Goal: Task Accomplishment & Management: Manage account settings

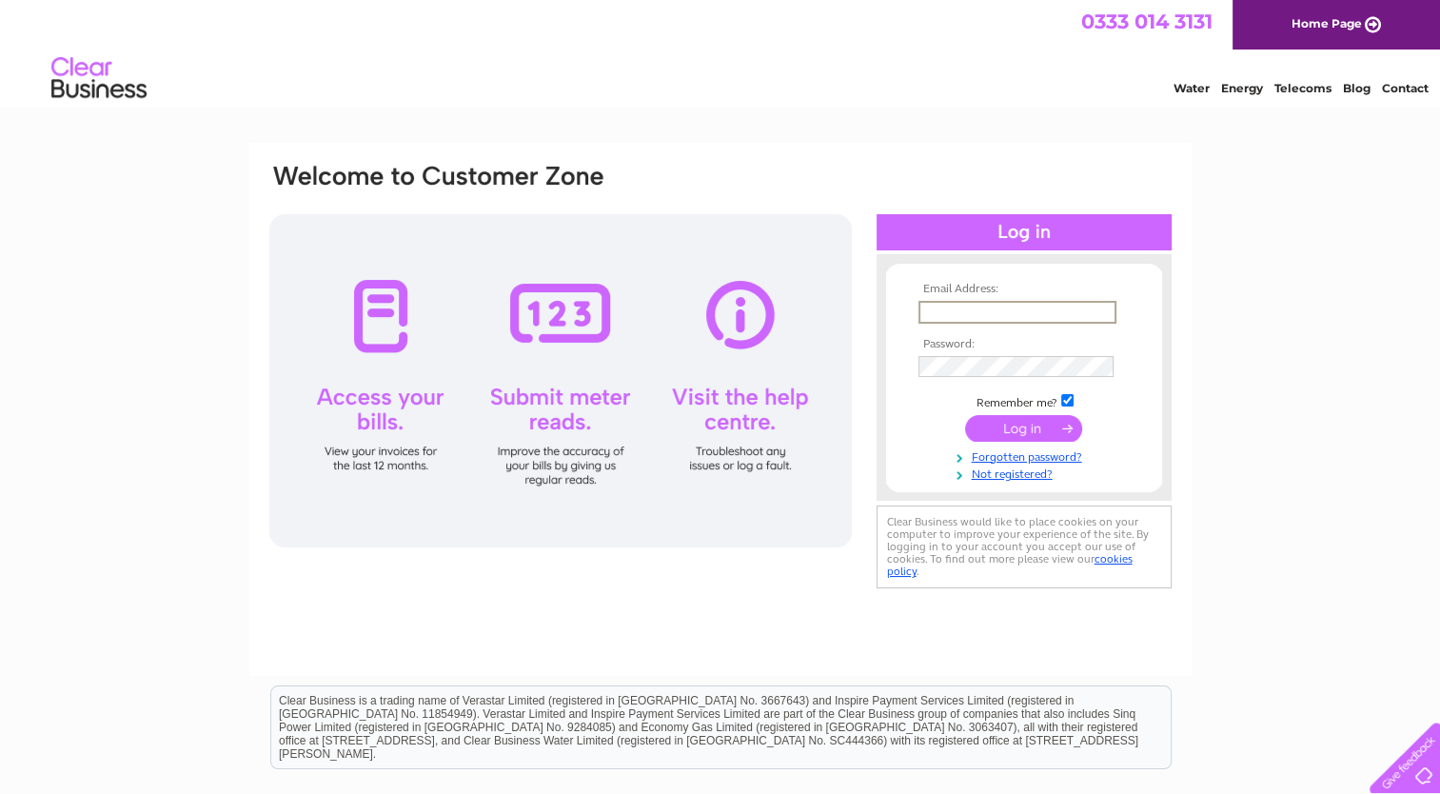
click at [930, 314] on input "text" at bounding box center [1018, 312] width 198 height 23
type input "[EMAIL_ADDRESS][DOMAIN_NAME]"
click at [1020, 425] on input "submit" at bounding box center [1023, 426] width 117 height 27
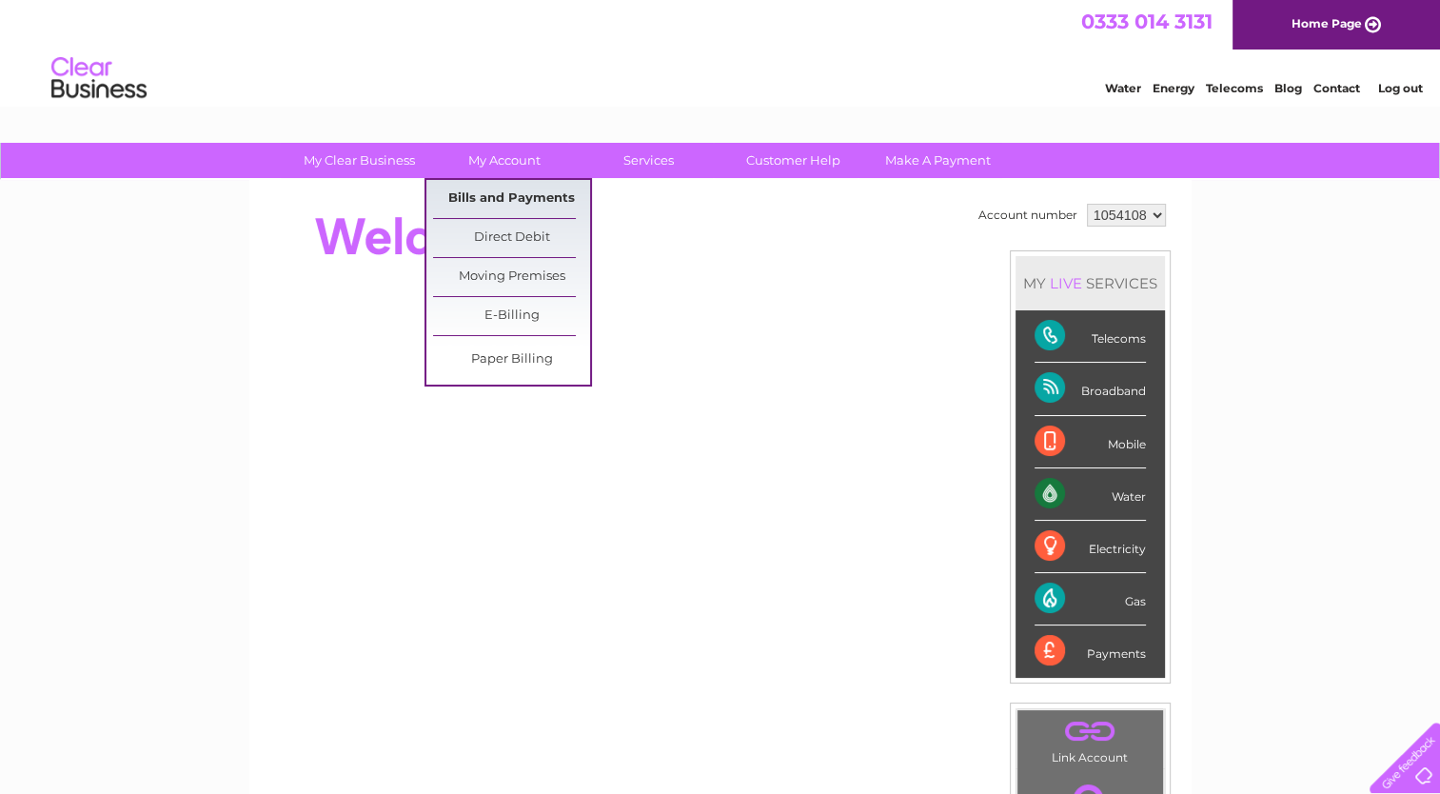
click at [492, 200] on link "Bills and Payments" at bounding box center [511, 199] width 157 height 38
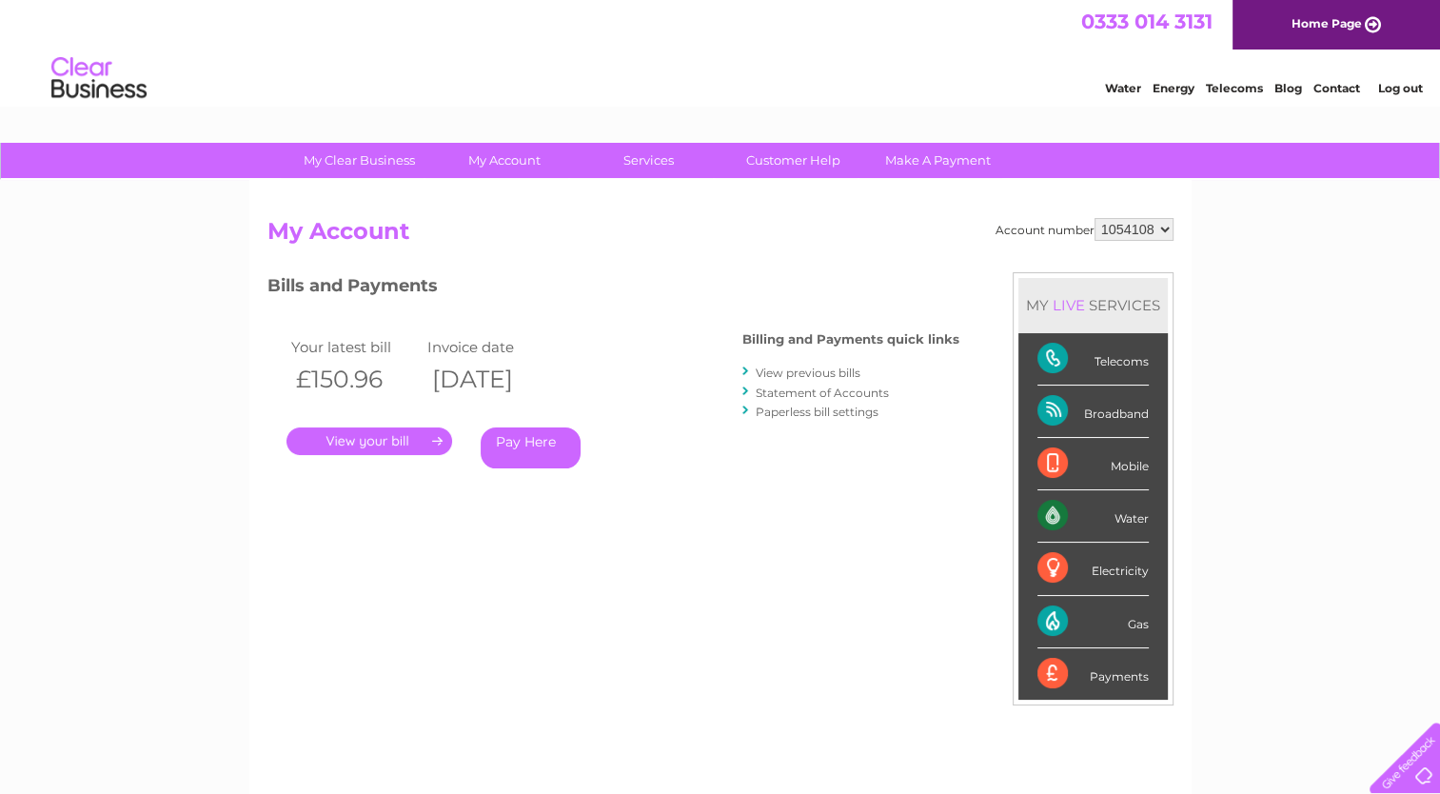
click at [366, 443] on link "." at bounding box center [370, 441] width 166 height 28
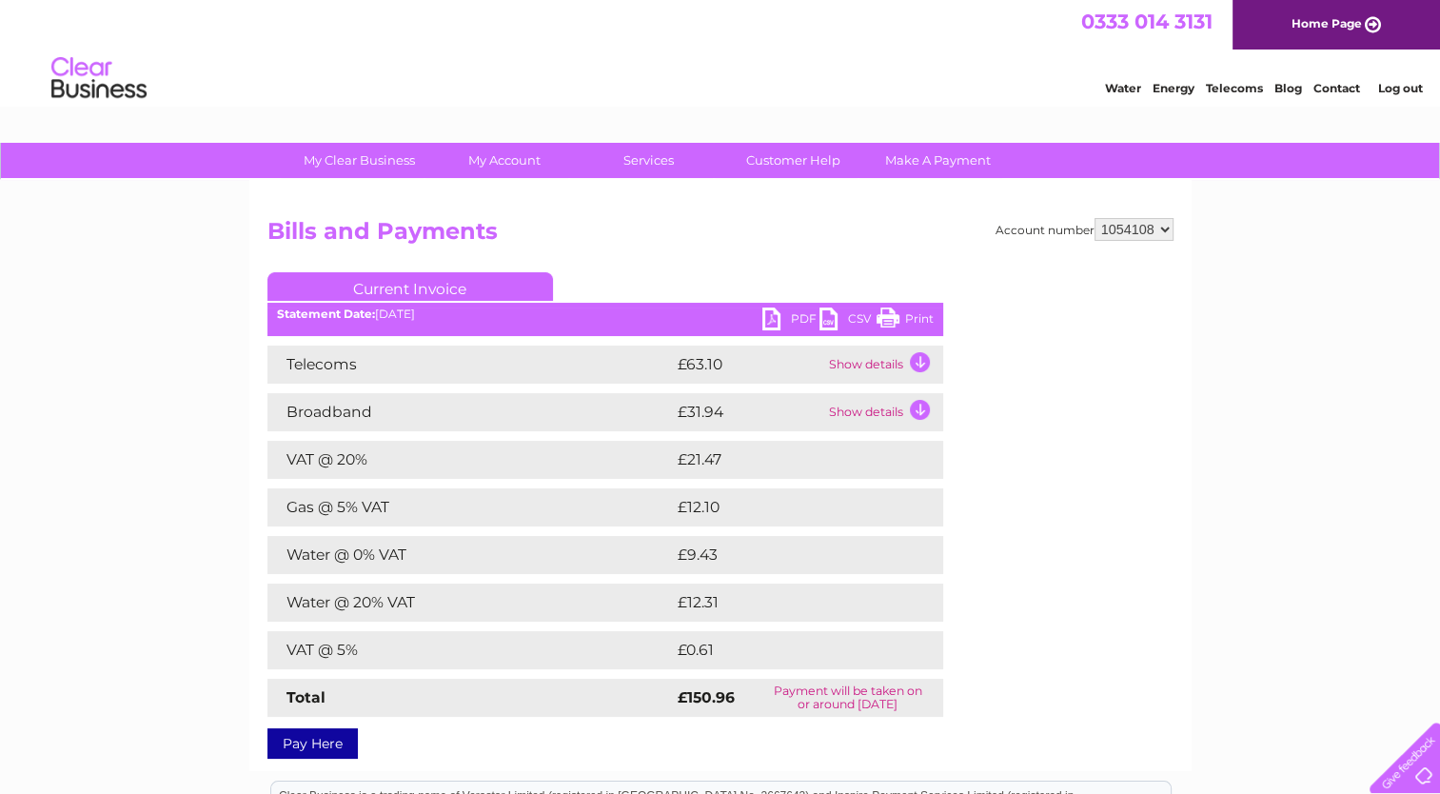
click at [776, 320] on link "PDF" at bounding box center [790, 321] width 57 height 28
click at [1385, 86] on link "Log out" at bounding box center [1399, 88] width 45 height 14
